Goal: Obtain resource: Download file/media

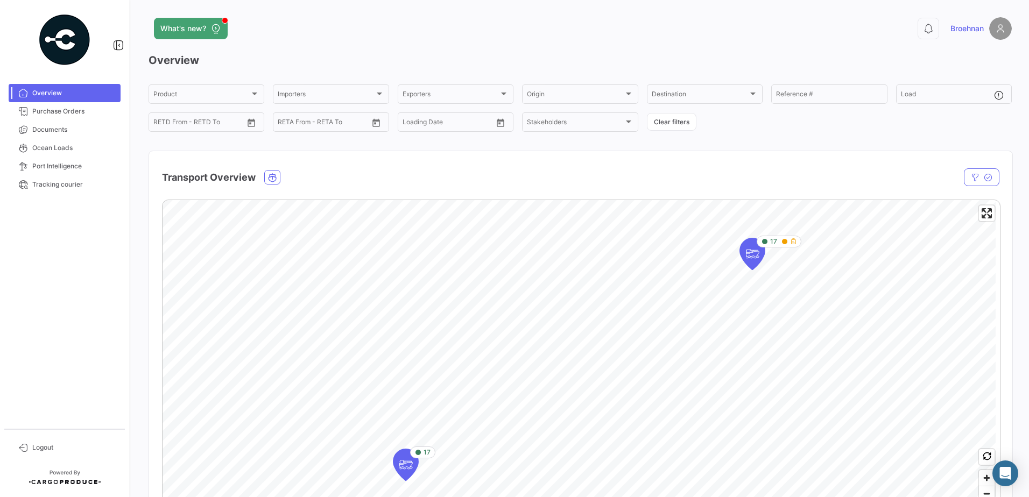
click at [970, 28] on span "Broehnan" at bounding box center [966, 28] width 33 height 11
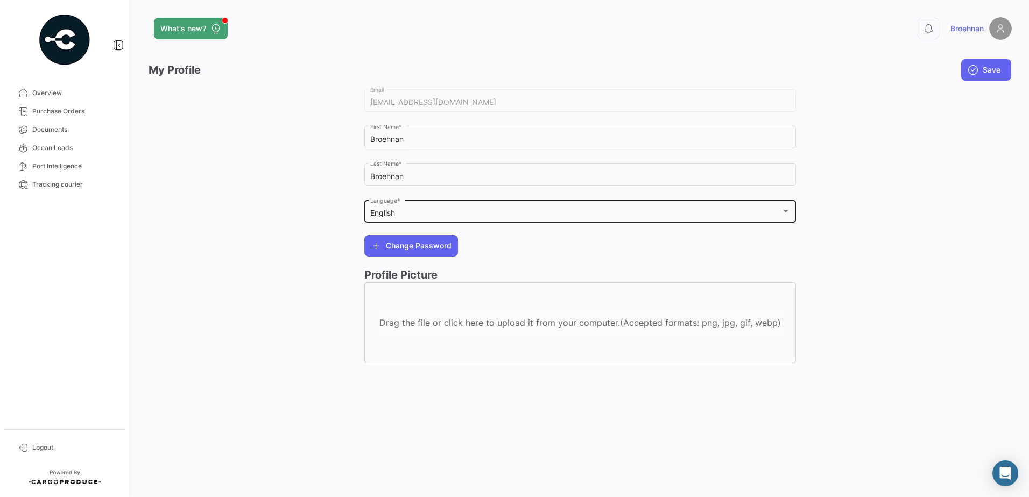
click at [785, 212] on div at bounding box center [785, 211] width 5 height 3
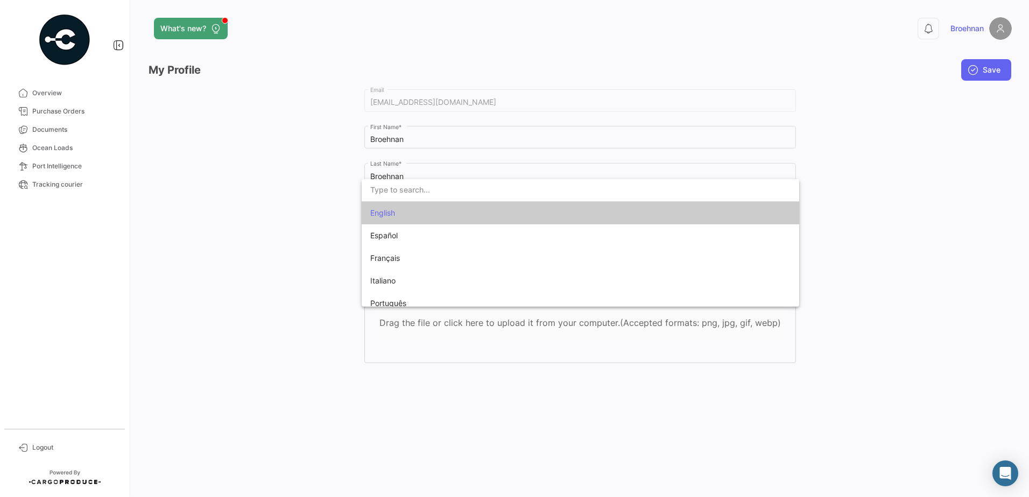
click at [887, 160] on div at bounding box center [514, 248] width 1029 height 497
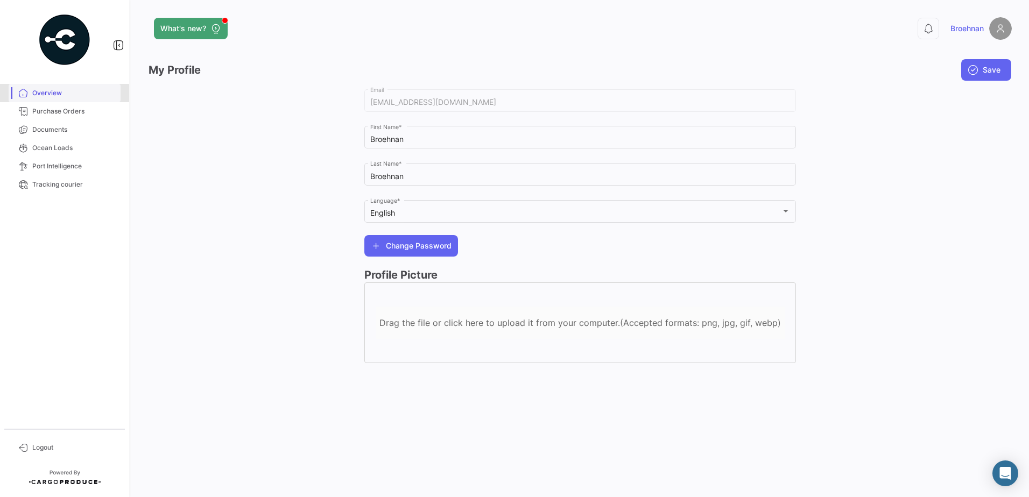
click at [46, 94] on span "Overview" at bounding box center [74, 93] width 84 height 10
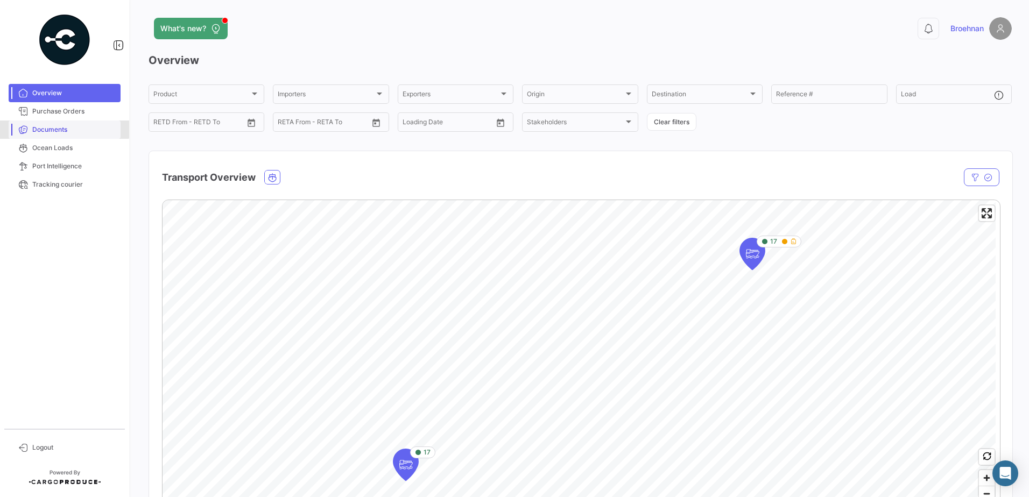
click at [51, 124] on link "Documents" at bounding box center [65, 130] width 112 height 18
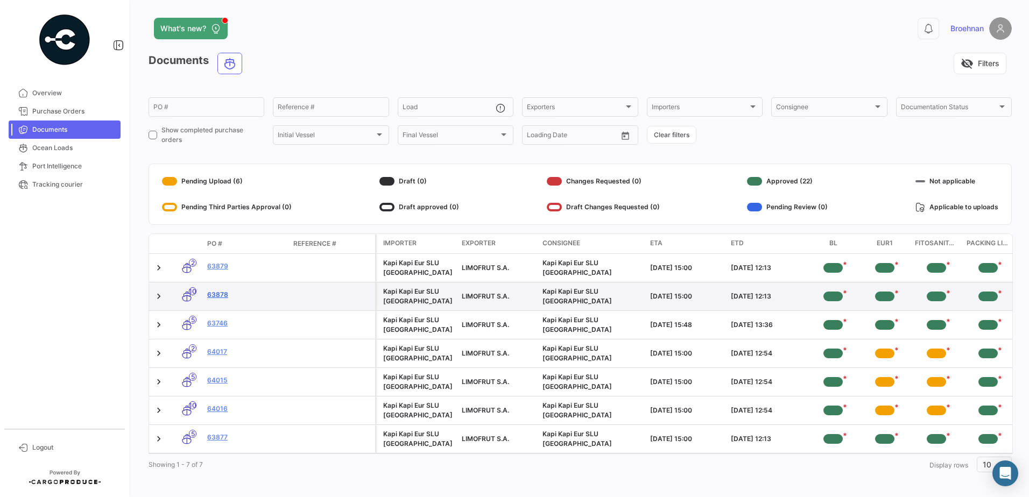
click at [215, 294] on link "63878" at bounding box center [245, 295] width 77 height 10
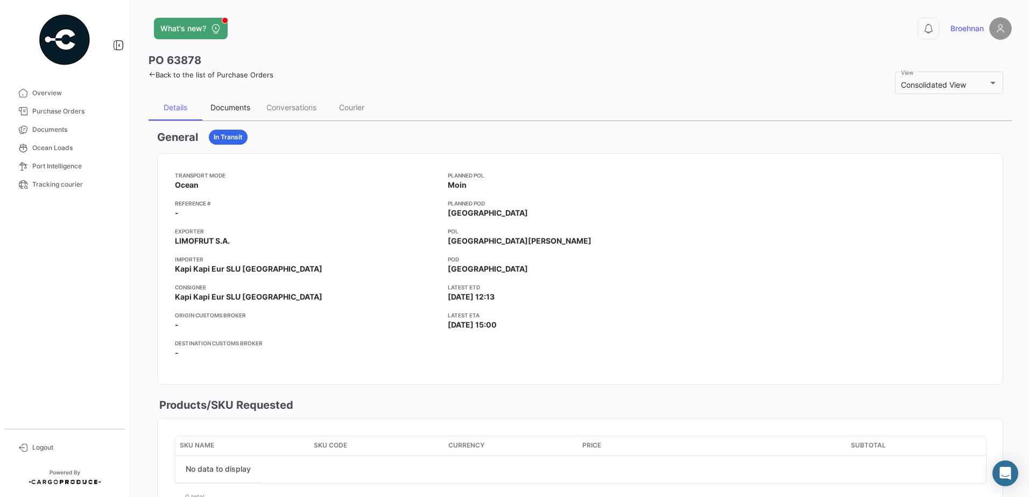
click at [236, 109] on div "Documents" at bounding box center [230, 107] width 40 height 9
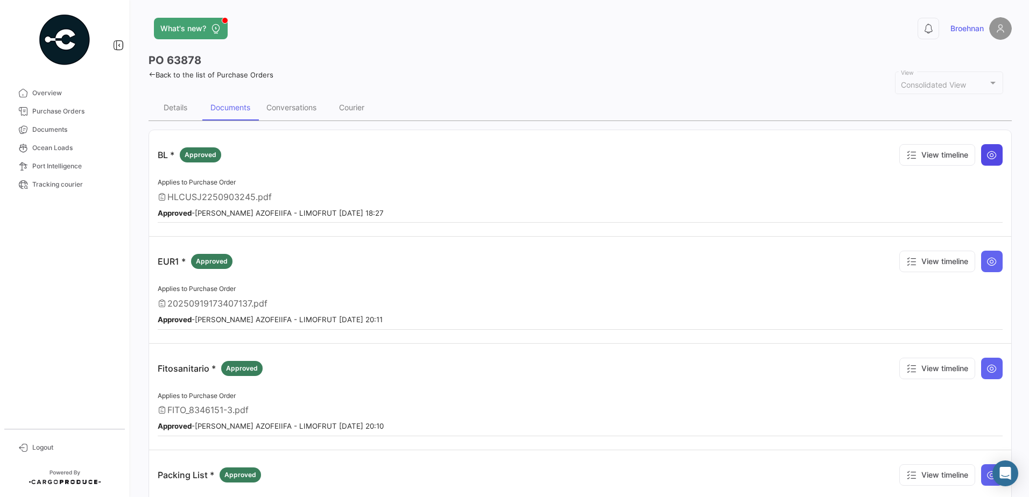
click at [987, 153] on icon at bounding box center [991, 155] width 11 height 11
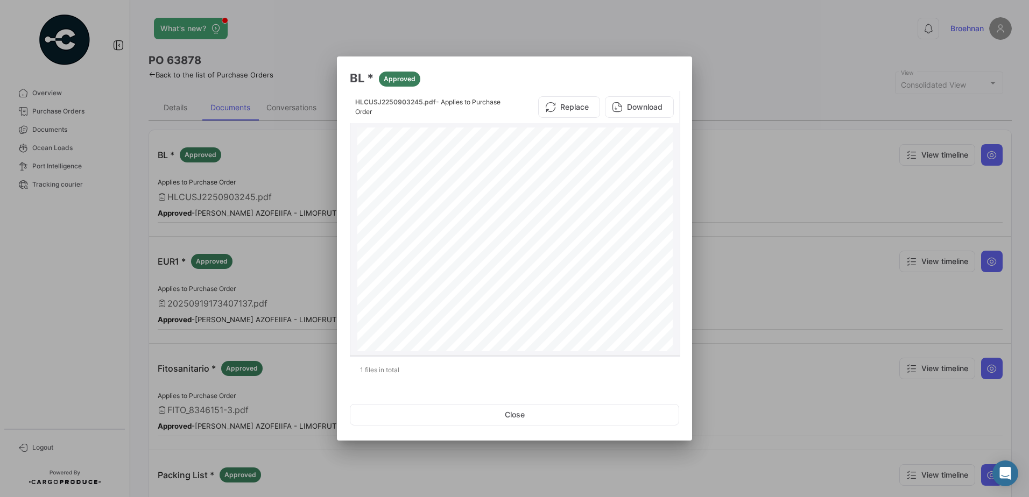
click at [644, 106] on button "Download" at bounding box center [639, 107] width 69 height 22
click at [541, 412] on button "Close" at bounding box center [514, 415] width 329 height 22
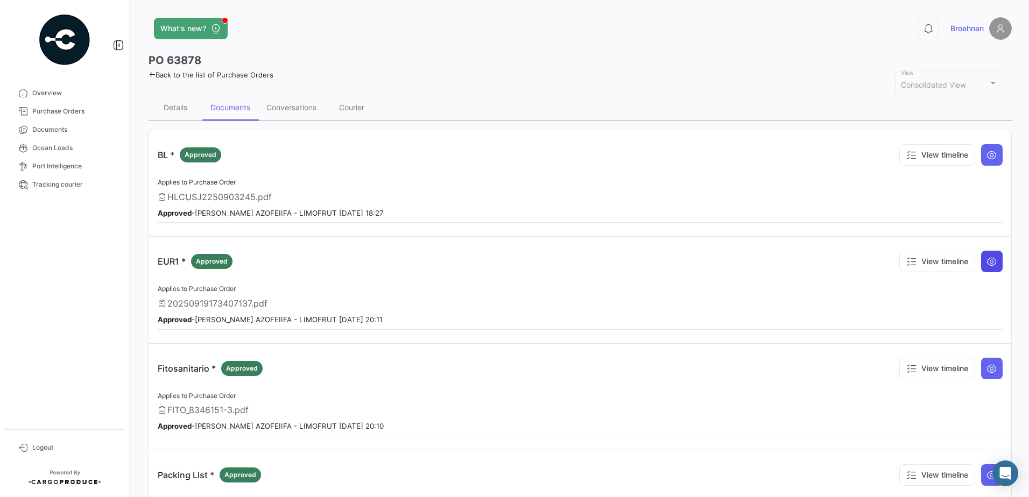
click at [986, 259] on icon at bounding box center [991, 261] width 11 height 11
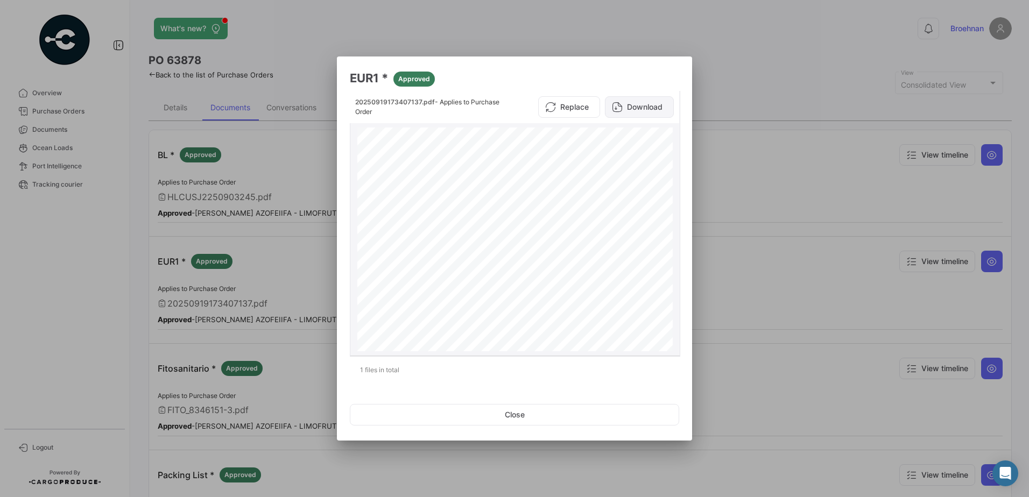
click at [647, 104] on button "Download" at bounding box center [639, 107] width 69 height 22
click at [522, 415] on button "Close" at bounding box center [514, 415] width 329 height 22
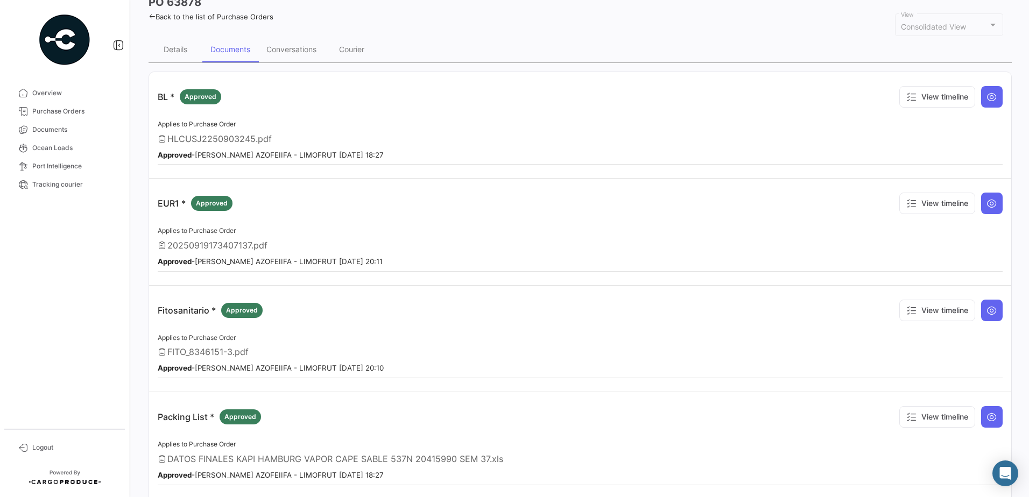
scroll to position [67, 0]
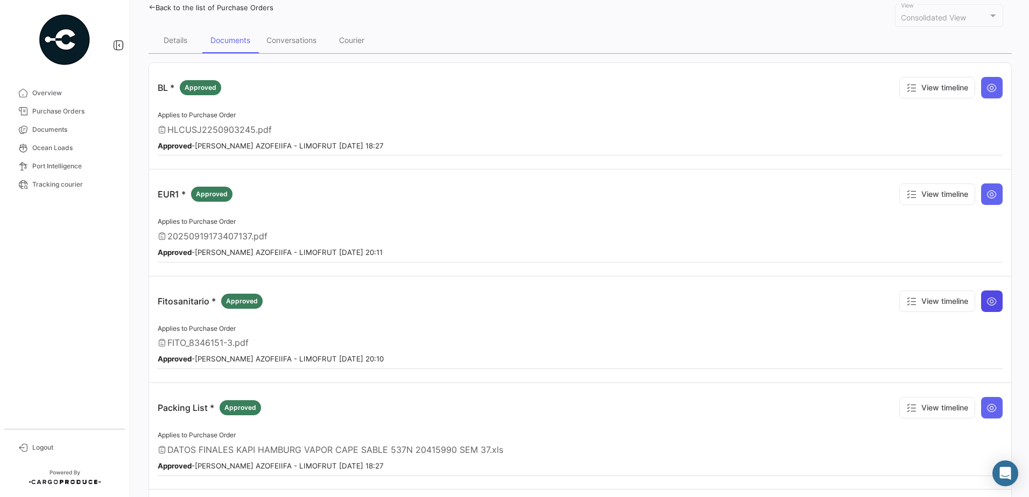
click at [986, 301] on icon at bounding box center [991, 301] width 11 height 11
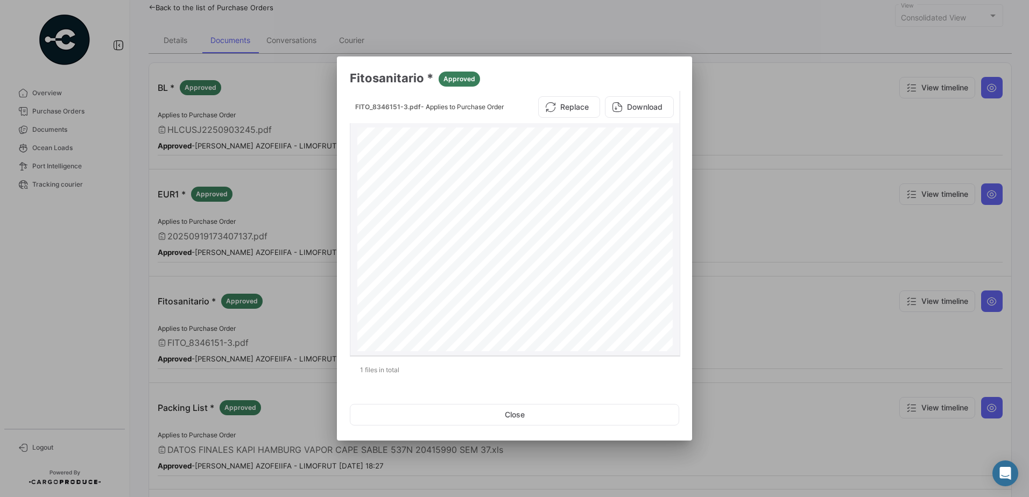
click at [638, 108] on button "Download" at bounding box center [639, 107] width 69 height 22
click at [517, 413] on button "Close" at bounding box center [514, 415] width 329 height 22
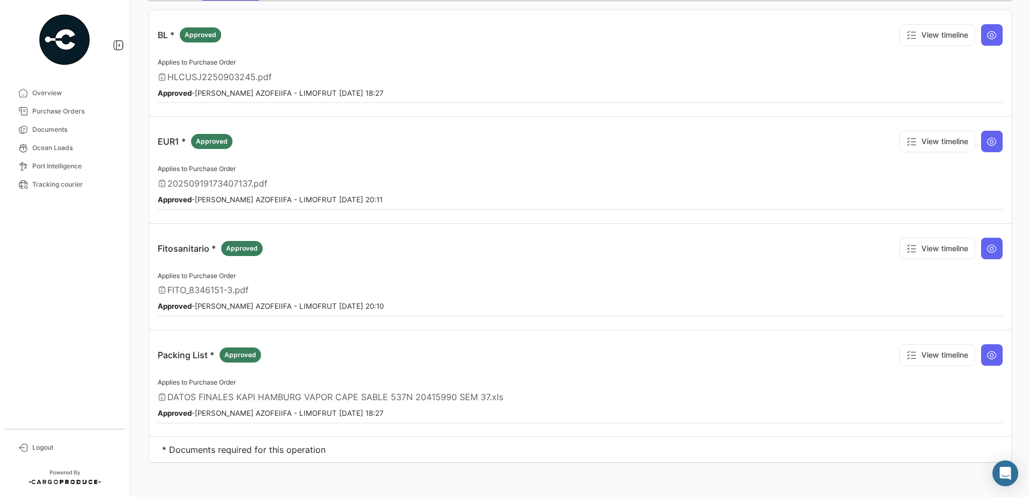
scroll to position [121, 0]
click at [996, 355] on button at bounding box center [992, 355] width 22 height 22
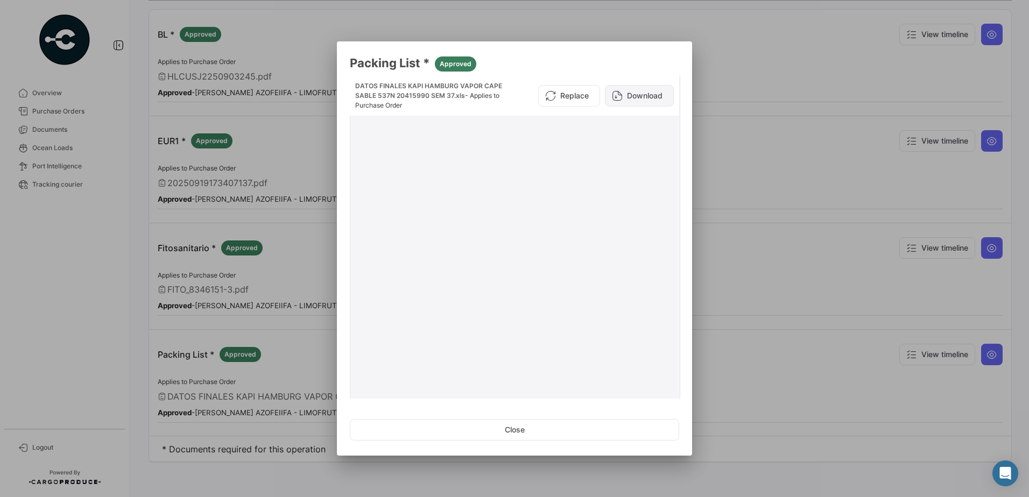
click at [631, 96] on button "Download" at bounding box center [639, 96] width 69 height 22
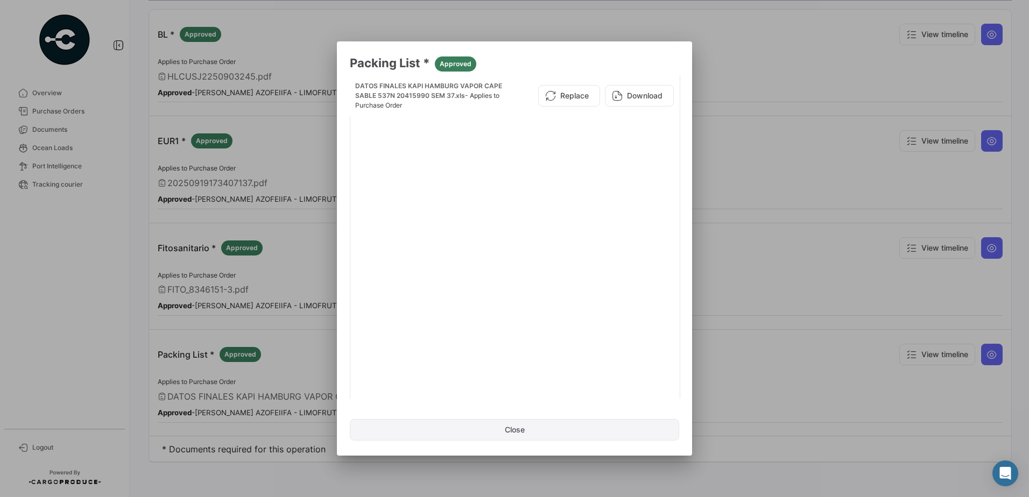
click at [512, 432] on button "Close" at bounding box center [514, 430] width 329 height 22
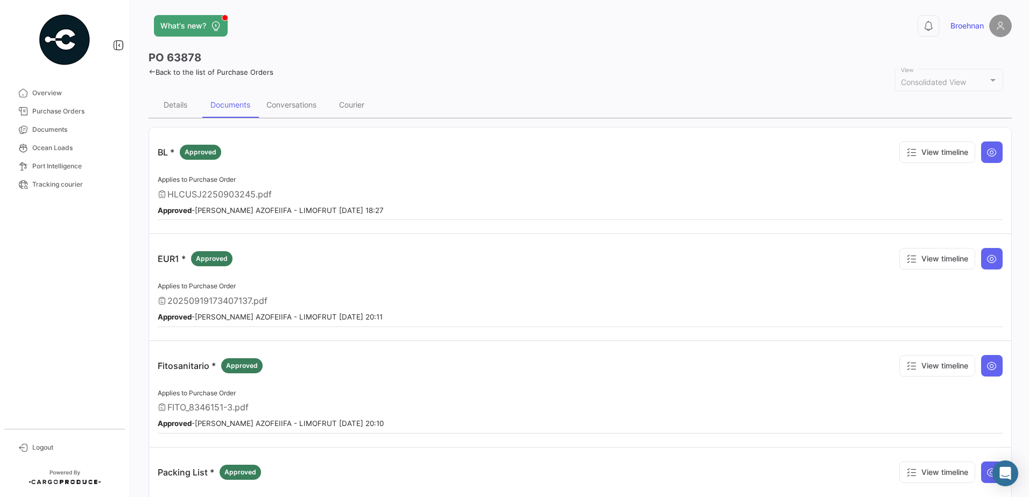
scroll to position [0, 0]
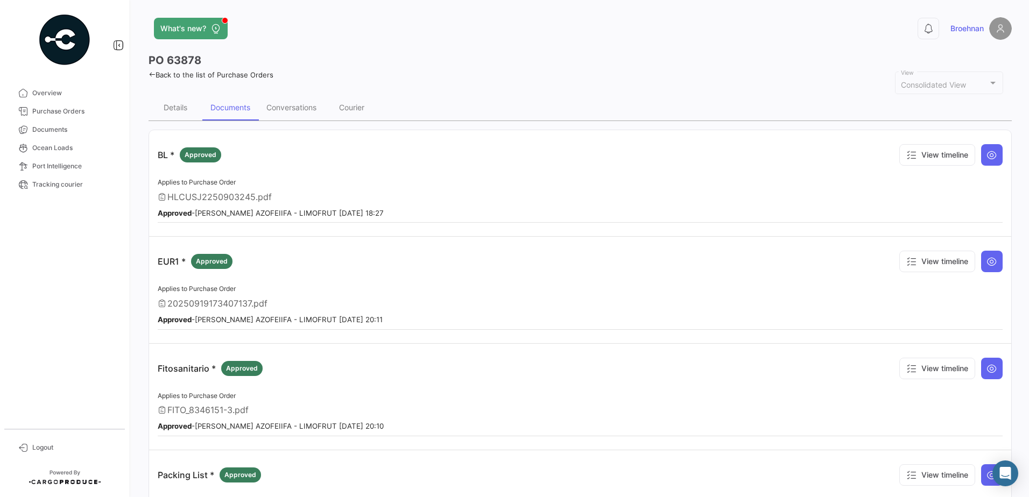
click at [159, 75] on link "Back to the list of Purchase Orders" at bounding box center [211, 74] width 125 height 9
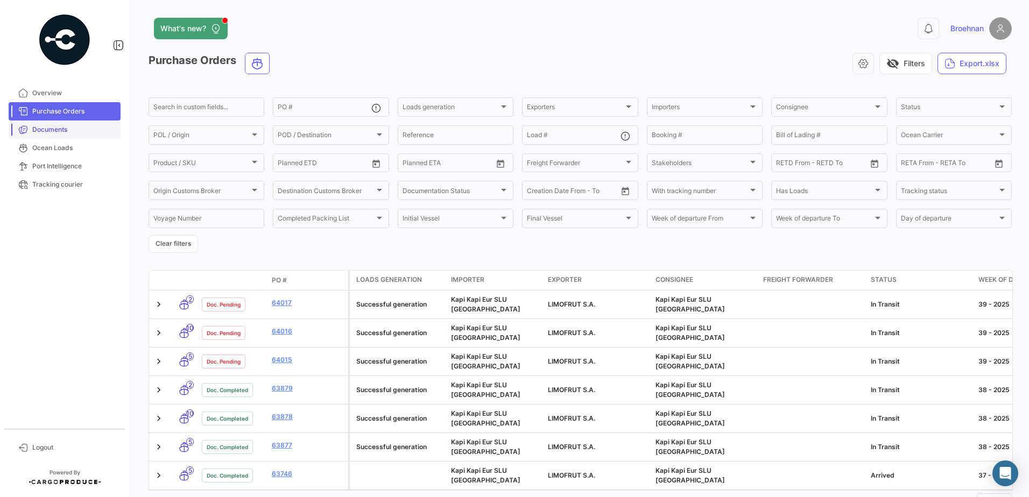
click at [52, 132] on span "Documents" at bounding box center [74, 130] width 84 height 10
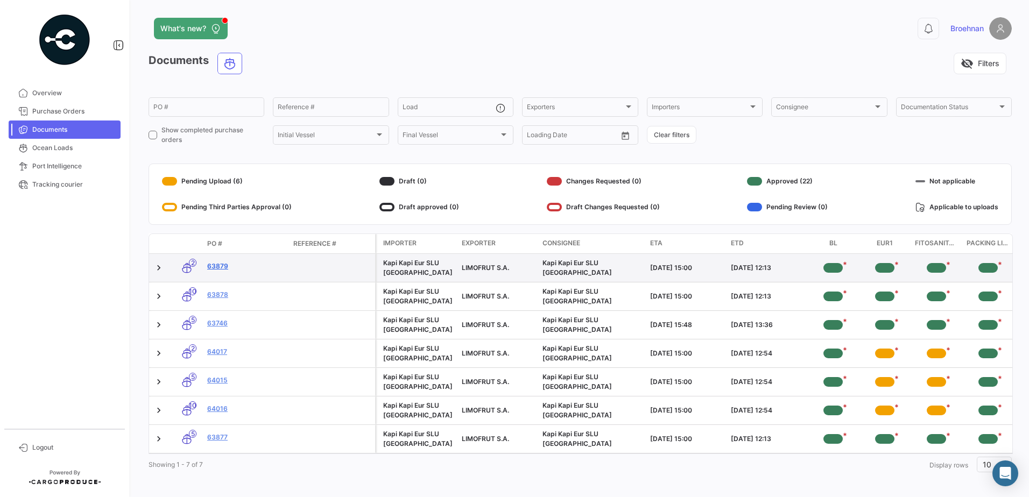
click at [218, 263] on link "63879" at bounding box center [245, 267] width 77 height 10
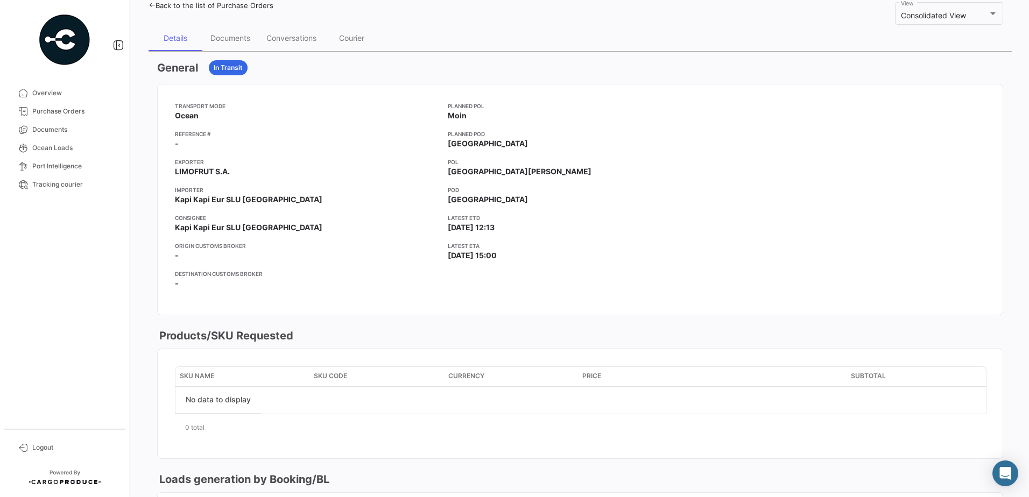
scroll to position [67, 0]
click at [235, 40] on div "Documents" at bounding box center [230, 40] width 40 height 9
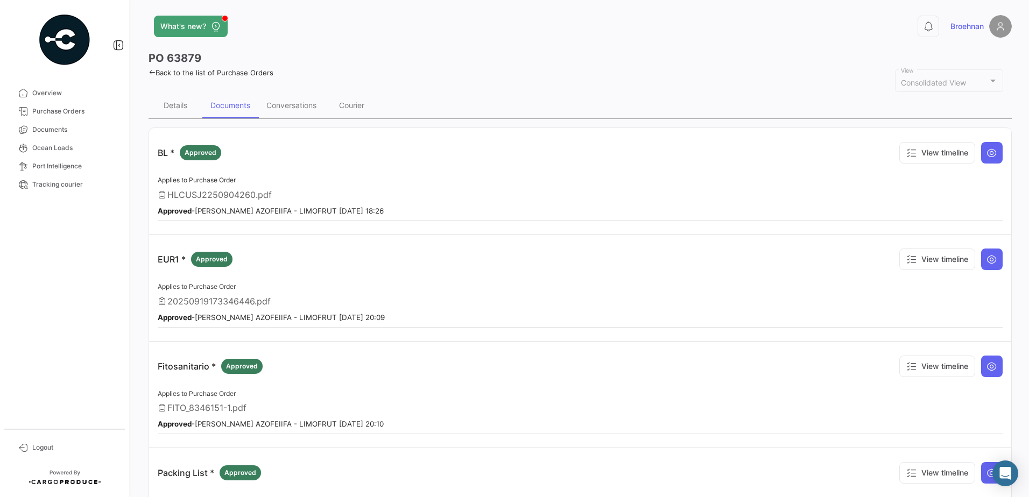
scroll to position [0, 0]
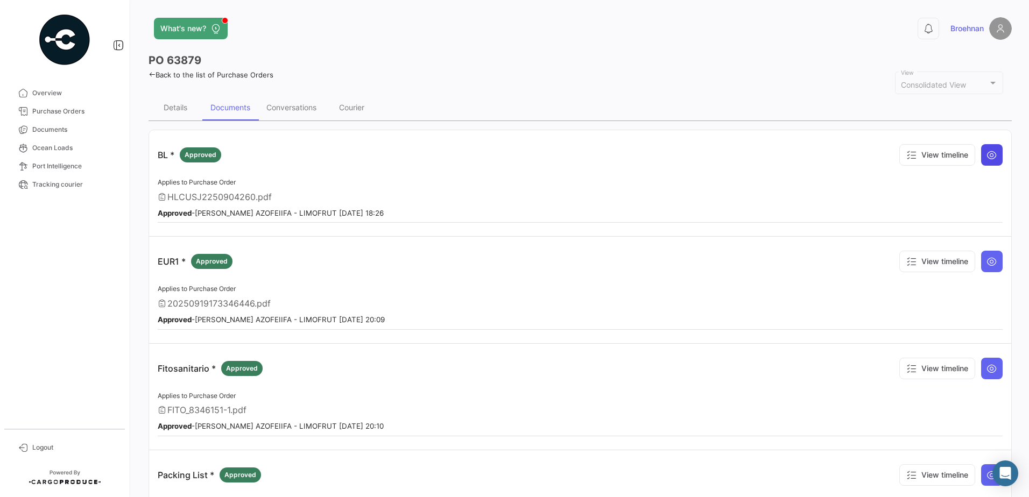
click at [994, 154] on button at bounding box center [992, 155] width 22 height 22
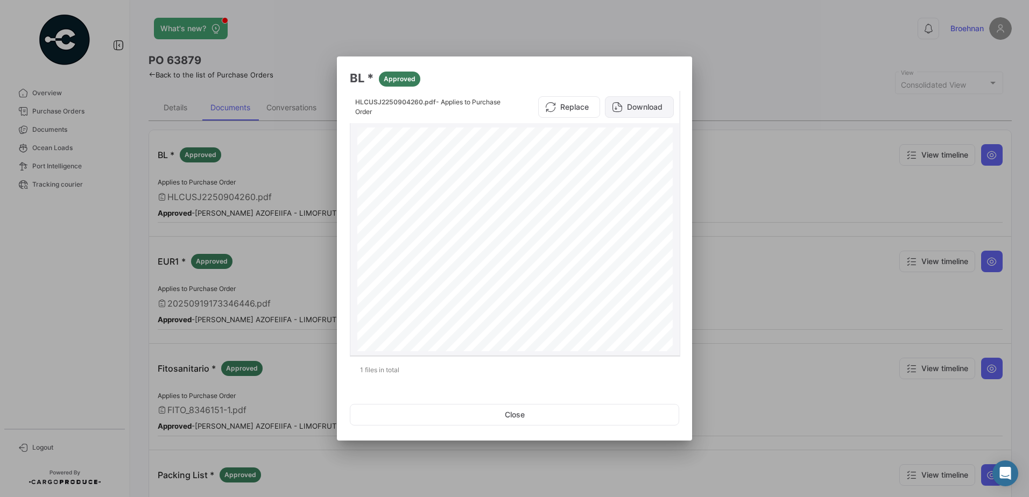
click at [644, 108] on button "Download" at bounding box center [639, 107] width 69 height 22
click at [539, 420] on button "Close" at bounding box center [514, 415] width 329 height 22
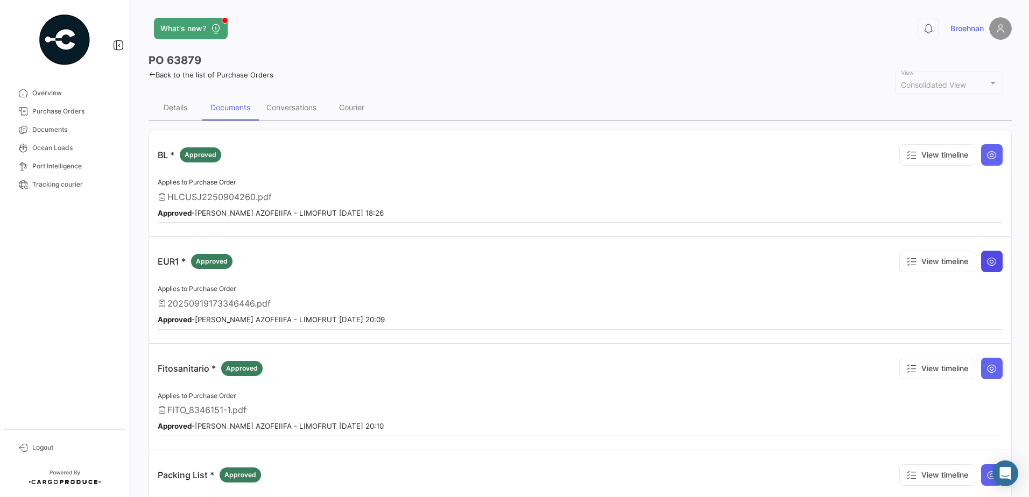
click at [986, 260] on icon at bounding box center [991, 261] width 11 height 11
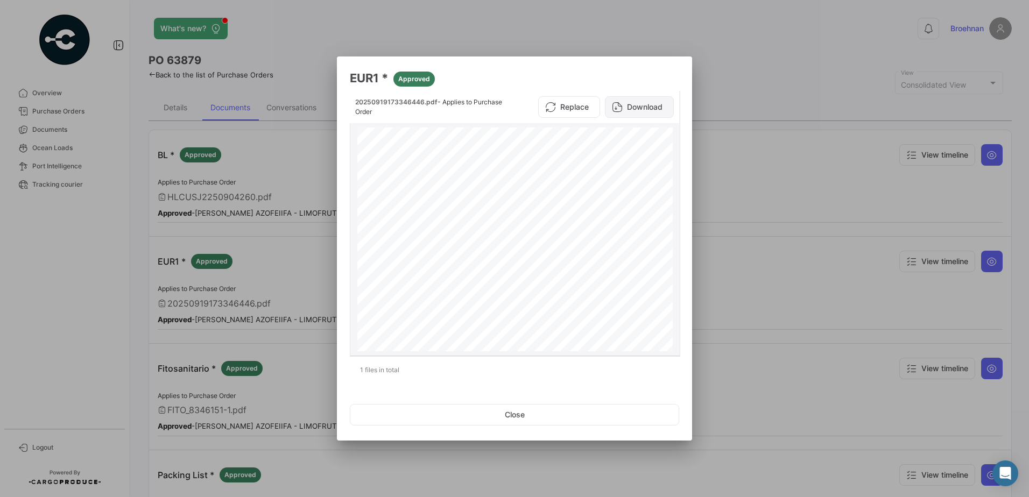
click at [646, 107] on button "Download" at bounding box center [639, 107] width 69 height 22
click at [510, 416] on button "Close" at bounding box center [514, 415] width 329 height 22
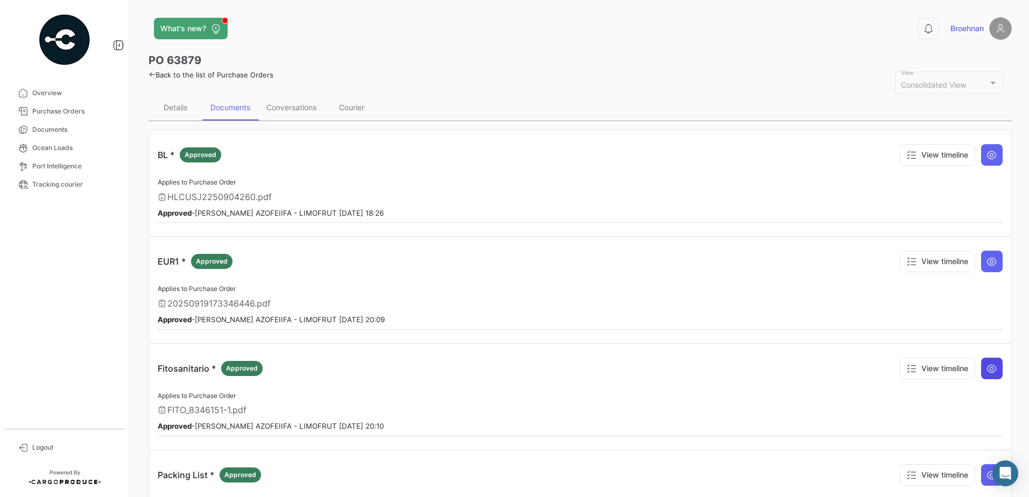
click at [993, 366] on button at bounding box center [992, 369] width 22 height 22
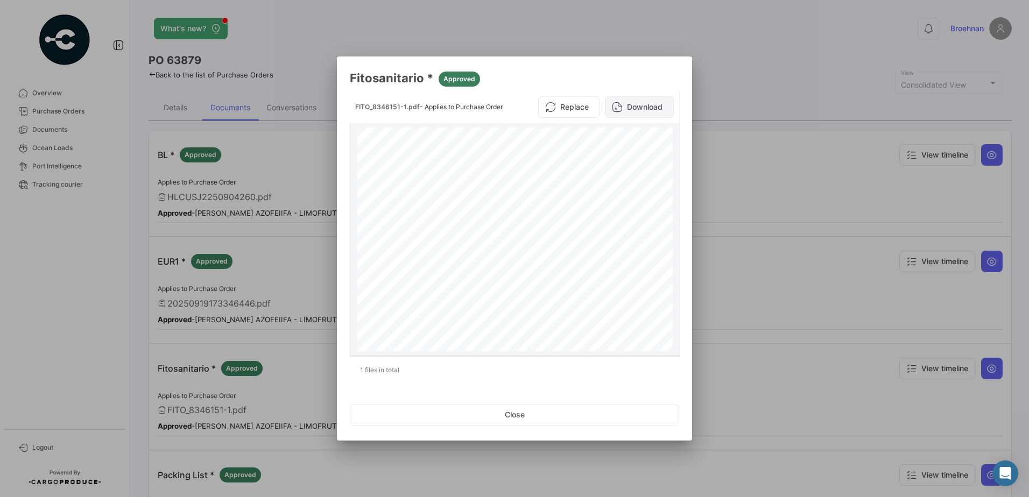
click at [641, 107] on button "Download" at bounding box center [639, 107] width 69 height 22
click at [500, 406] on button "Close" at bounding box center [514, 415] width 329 height 22
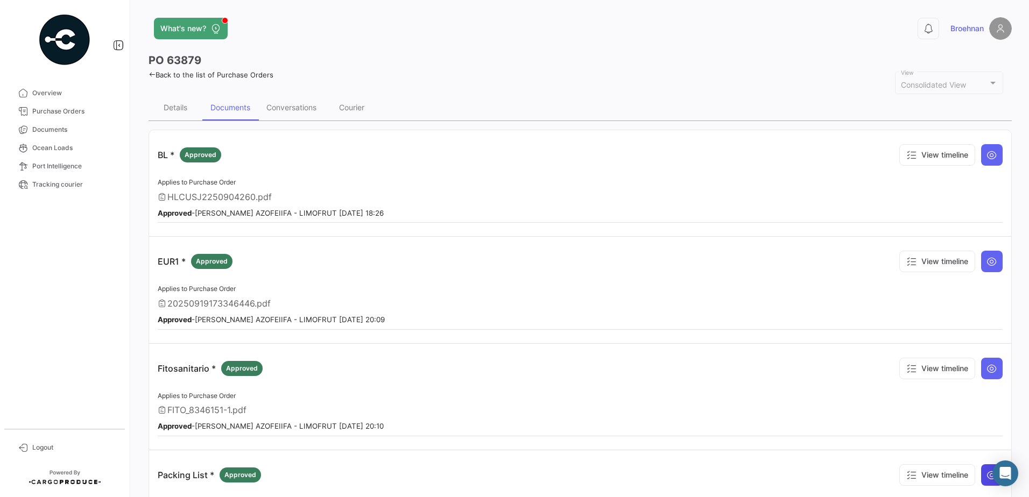
click at [981, 476] on button at bounding box center [992, 475] width 22 height 22
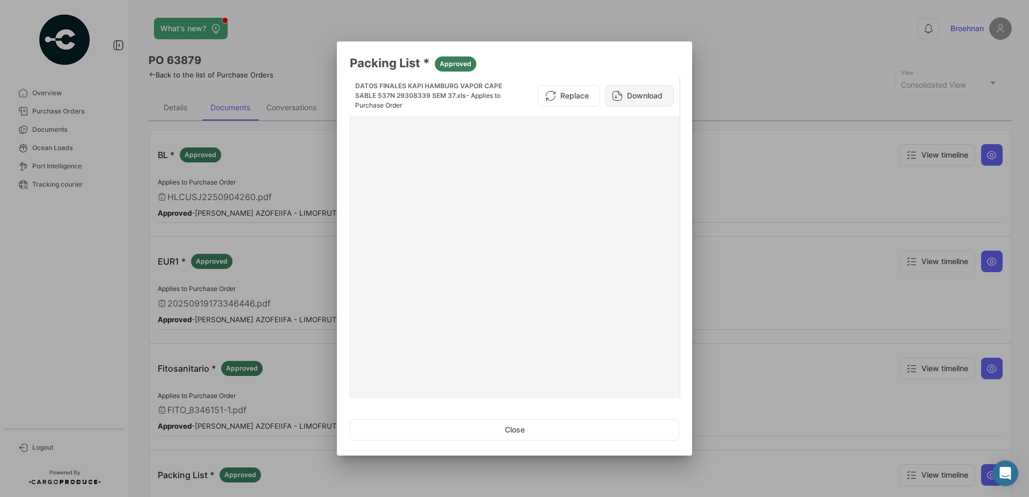
click at [638, 96] on button "Download" at bounding box center [639, 96] width 69 height 22
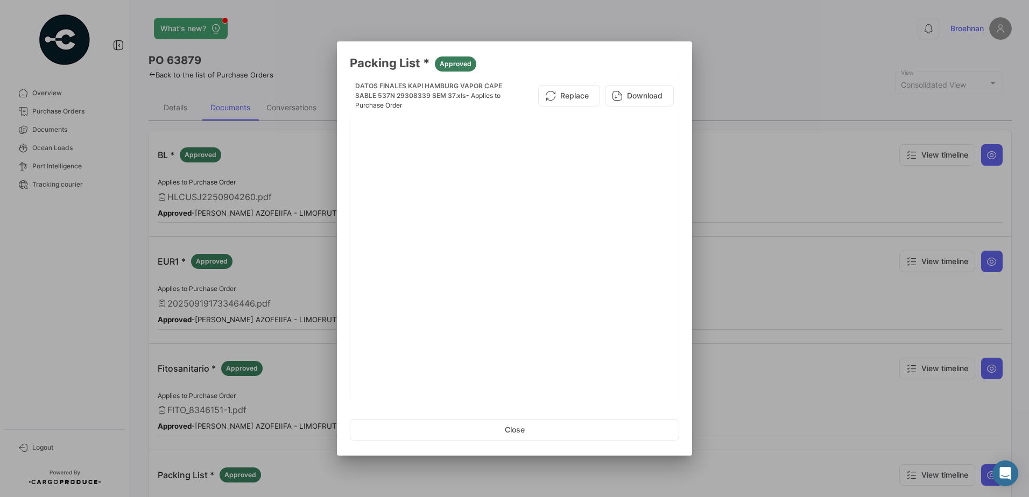
click at [481, 427] on button "Close" at bounding box center [514, 430] width 329 height 22
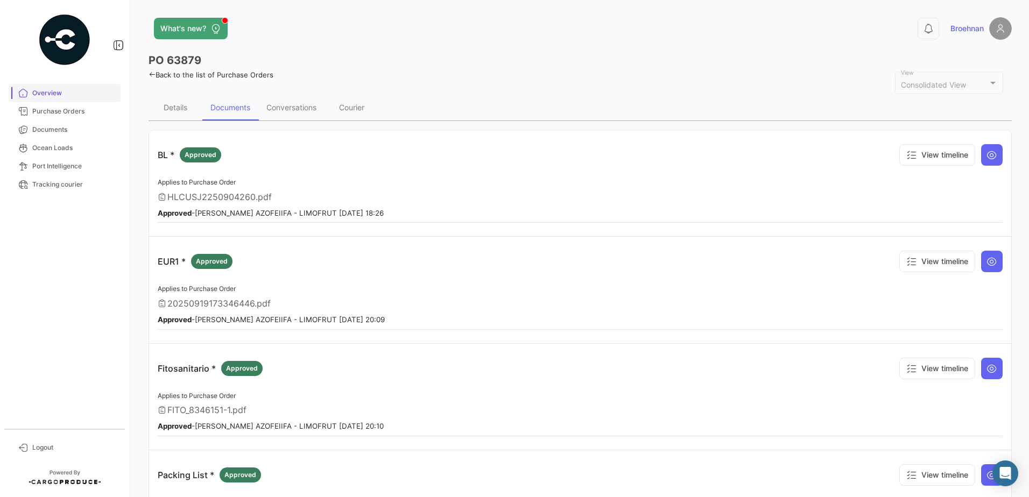
click at [43, 93] on span "Overview" at bounding box center [74, 93] width 84 height 10
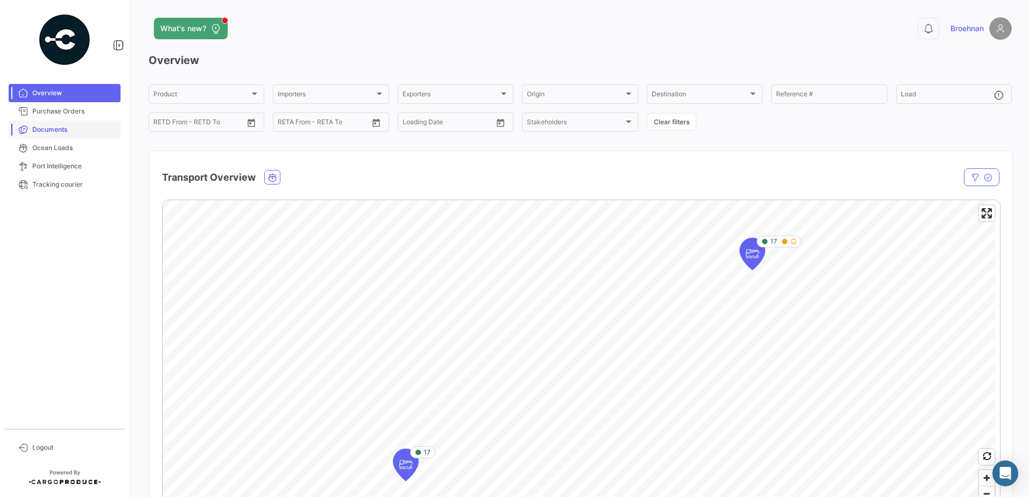
click at [40, 130] on span "Documents" at bounding box center [74, 130] width 84 height 10
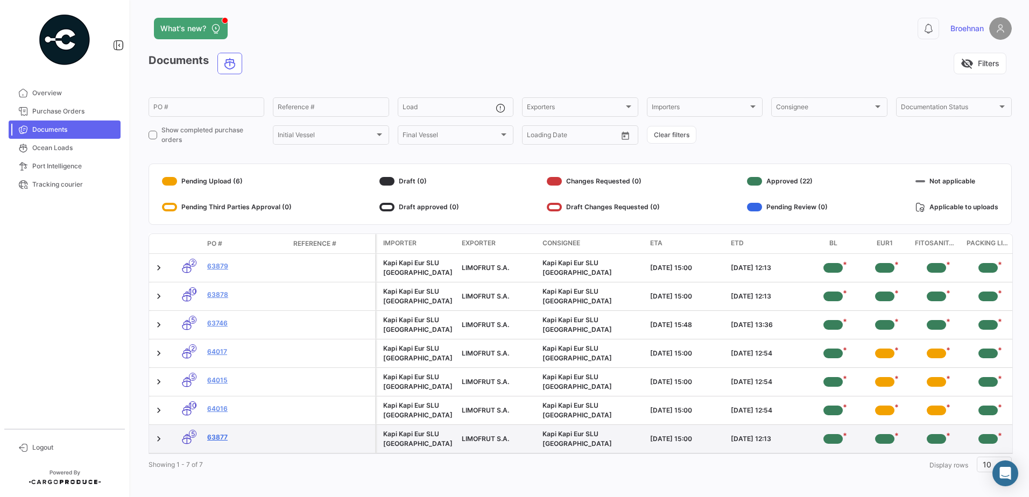
click at [220, 436] on link "63877" at bounding box center [245, 438] width 77 height 10
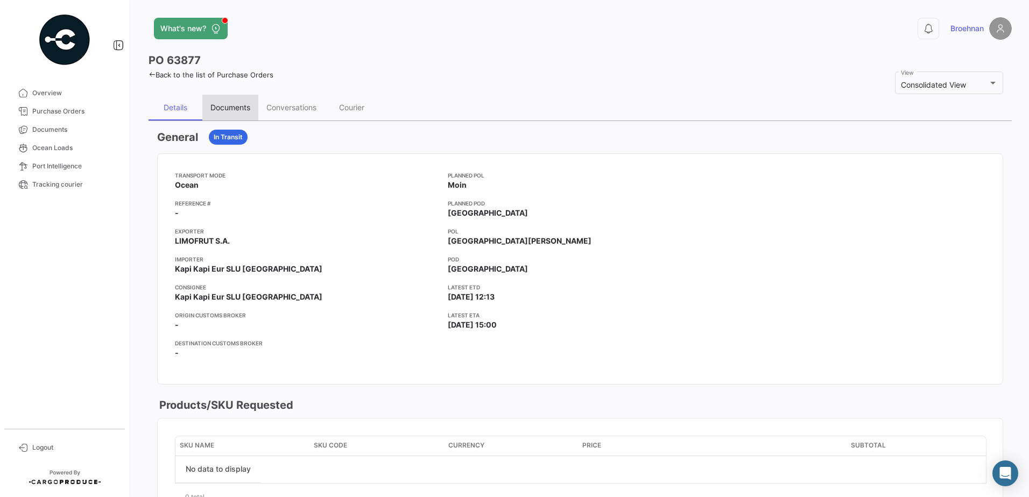
click at [231, 102] on div "Documents" at bounding box center [230, 108] width 56 height 26
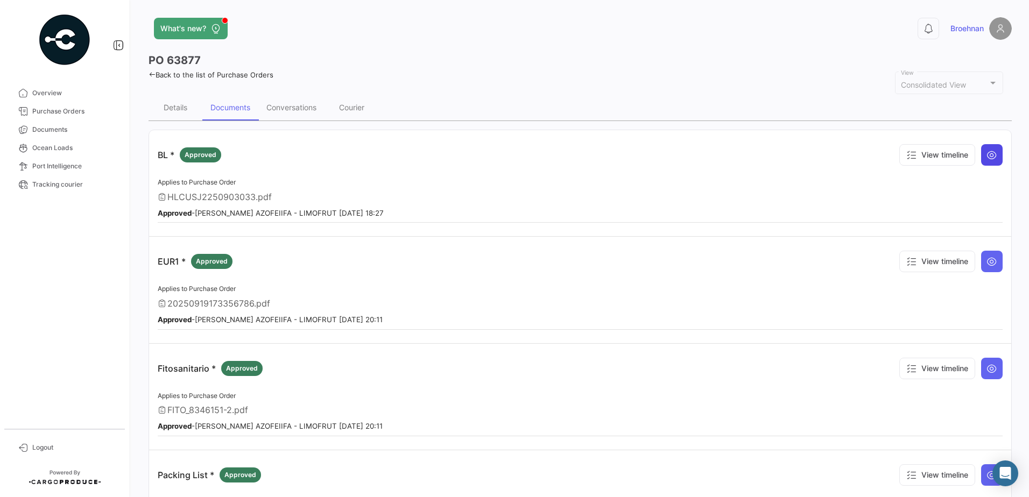
click at [986, 155] on icon at bounding box center [991, 155] width 11 height 11
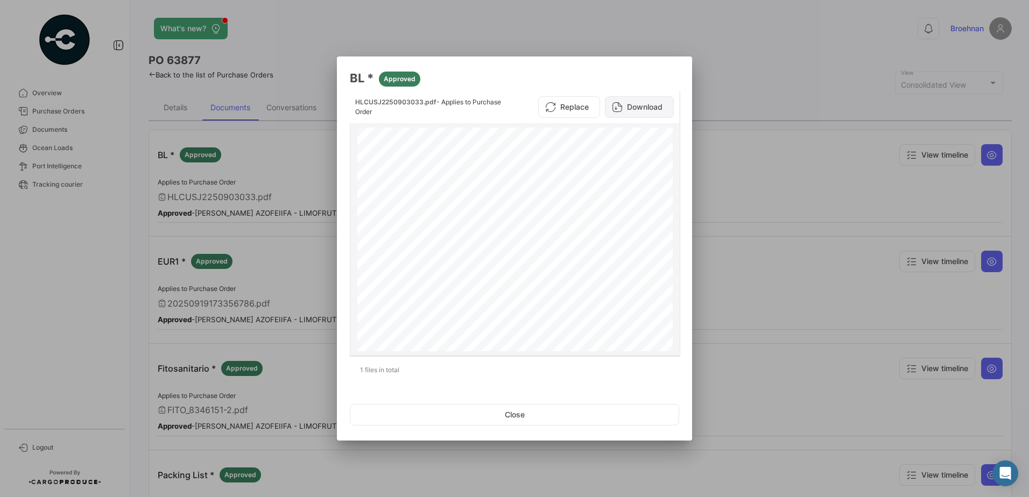
click at [639, 104] on button "Download" at bounding box center [639, 107] width 69 height 22
click at [503, 412] on button "Close" at bounding box center [514, 415] width 329 height 22
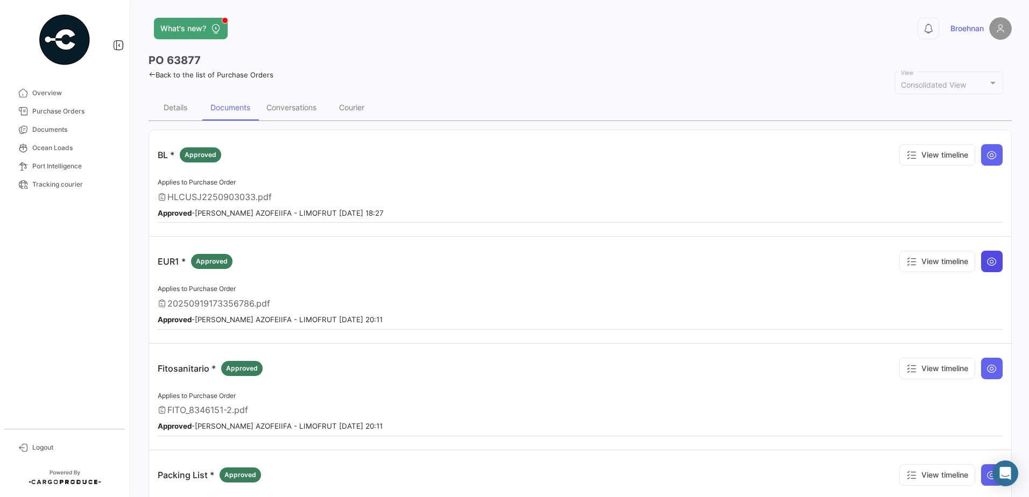
click at [990, 261] on icon at bounding box center [991, 261] width 11 height 11
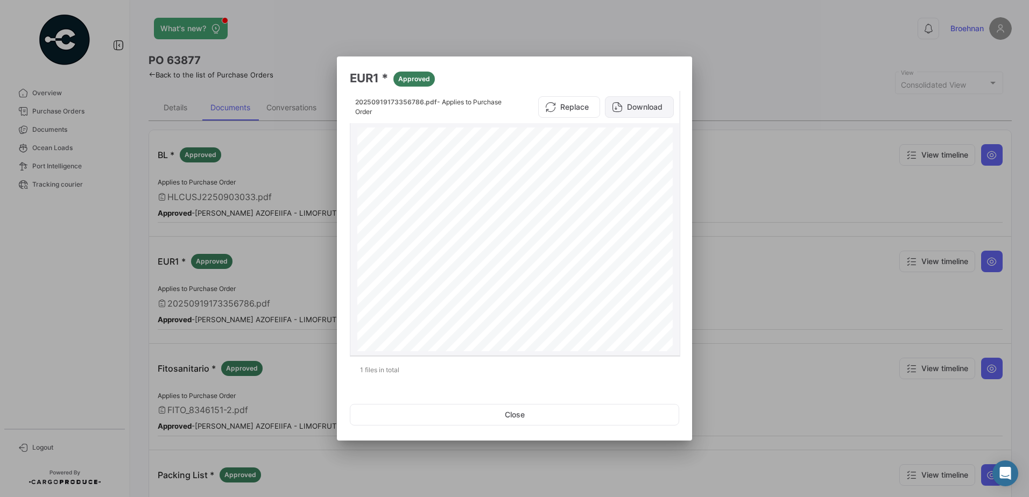
click at [640, 112] on button "Download" at bounding box center [639, 107] width 69 height 22
click at [510, 417] on button "Close" at bounding box center [514, 415] width 329 height 22
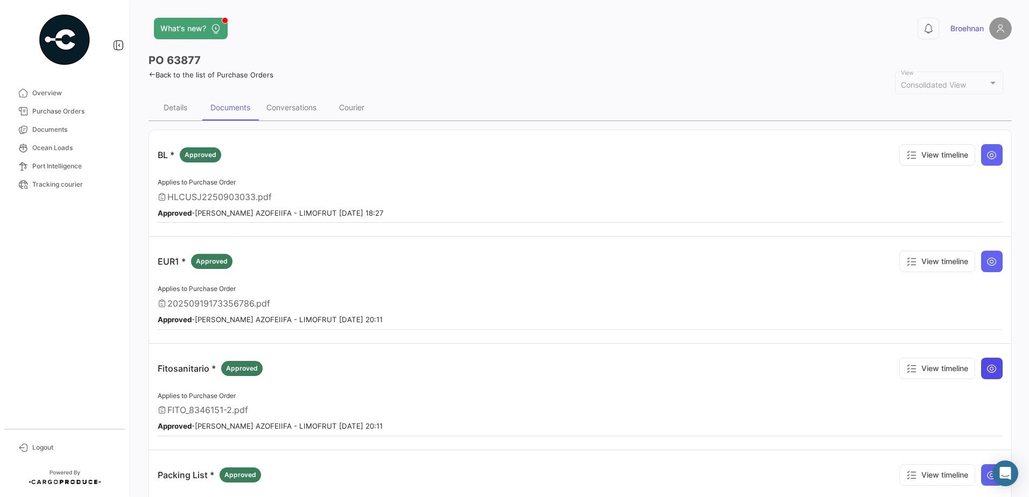
click at [989, 370] on icon at bounding box center [991, 368] width 11 height 11
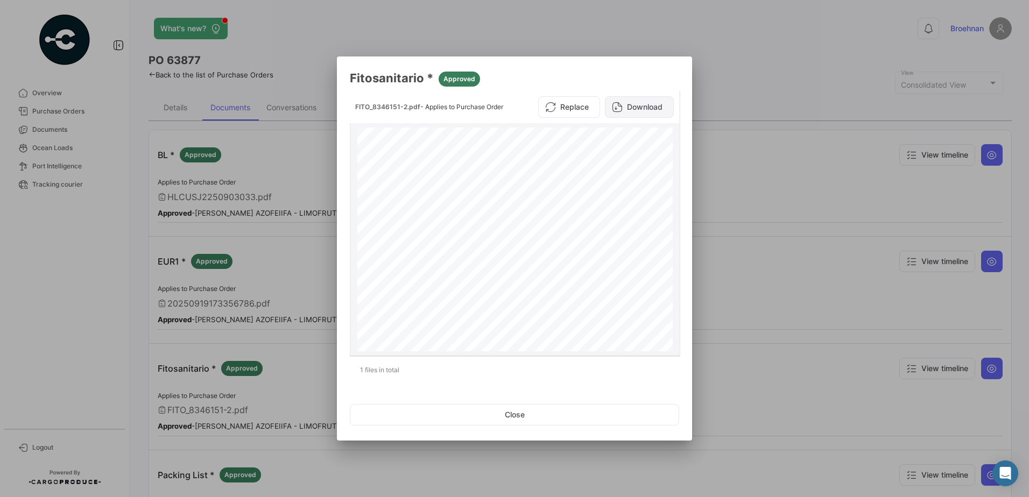
click at [653, 105] on button "Download" at bounding box center [639, 107] width 69 height 22
click at [517, 419] on button "Close" at bounding box center [514, 415] width 329 height 22
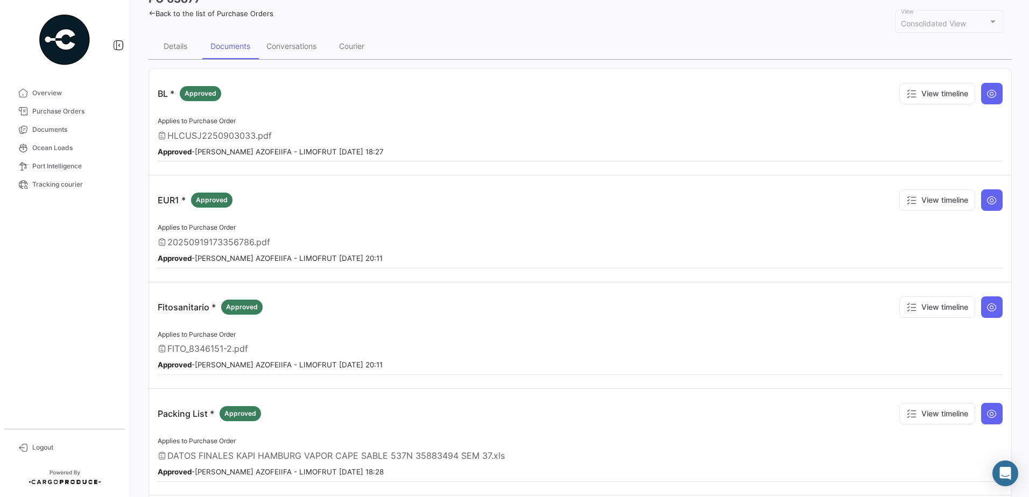
scroll to position [81, 0]
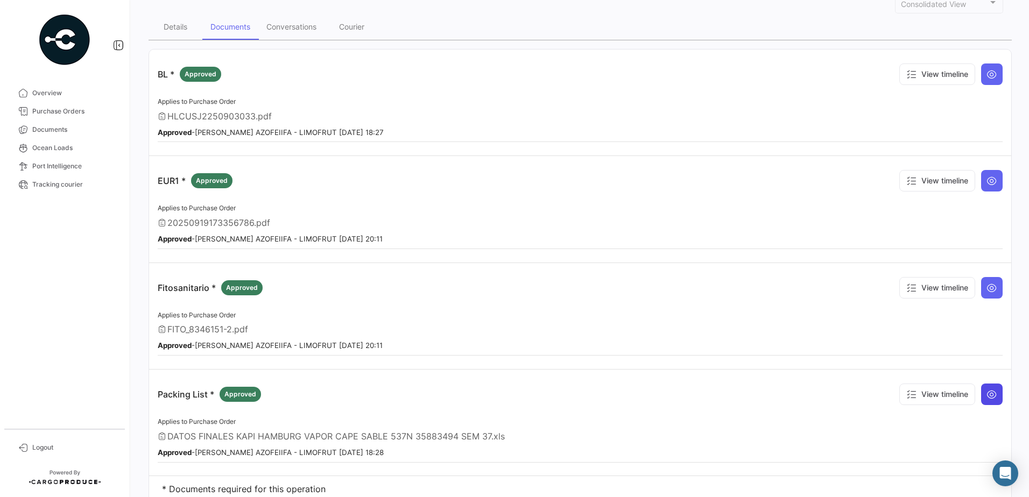
click at [989, 398] on icon at bounding box center [991, 394] width 11 height 11
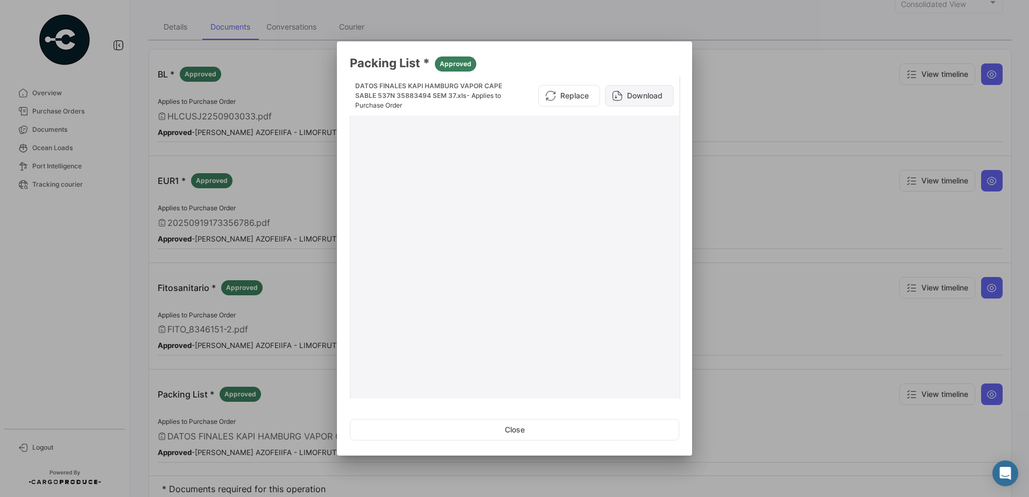
click at [638, 98] on button "Download" at bounding box center [639, 96] width 69 height 22
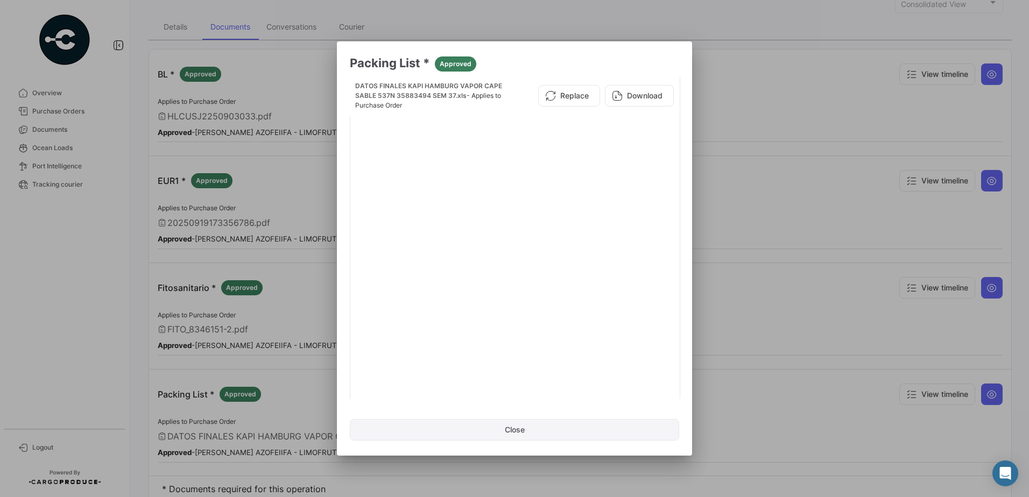
click at [500, 429] on button "Close" at bounding box center [514, 430] width 329 height 22
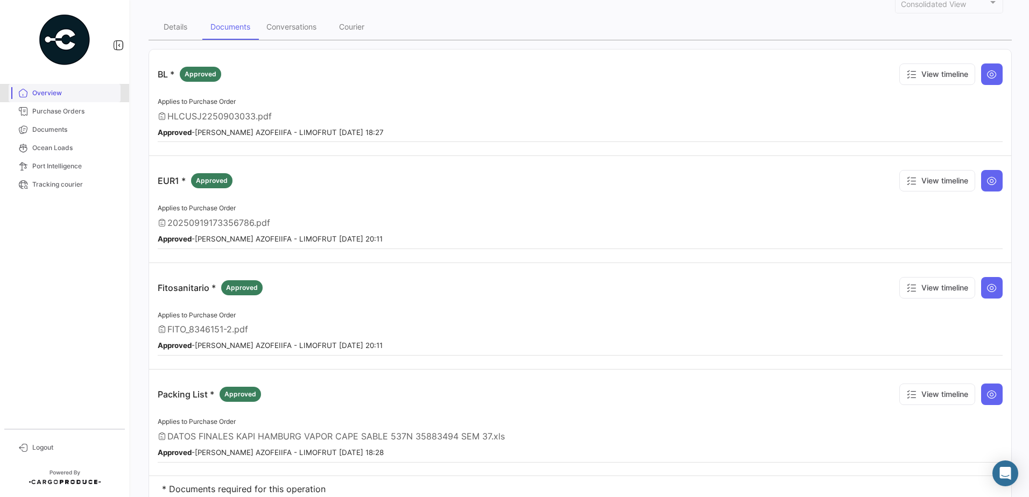
click at [47, 90] on span "Overview" at bounding box center [74, 93] width 84 height 10
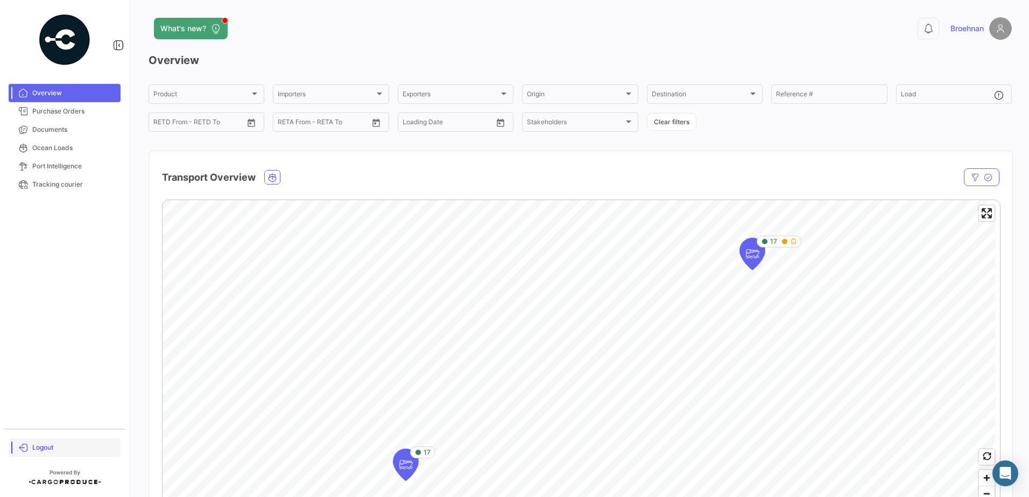
click at [44, 448] on span "Logout" at bounding box center [74, 448] width 84 height 10
